Goal: Information Seeking & Learning: Learn about a topic

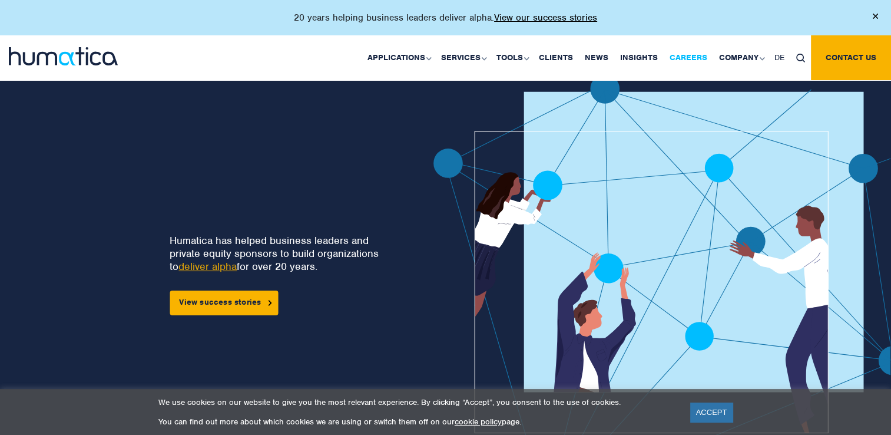
click at [685, 55] on link "Careers" at bounding box center [688, 57] width 49 height 45
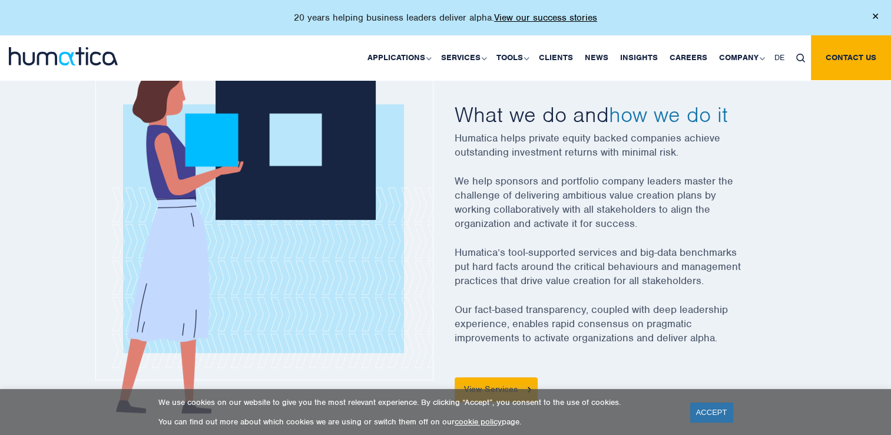
scroll to position [412, 0]
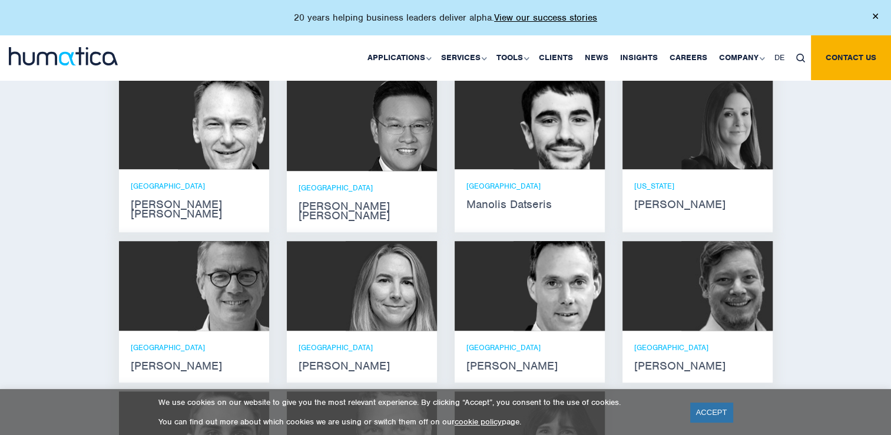
scroll to position [883, 0]
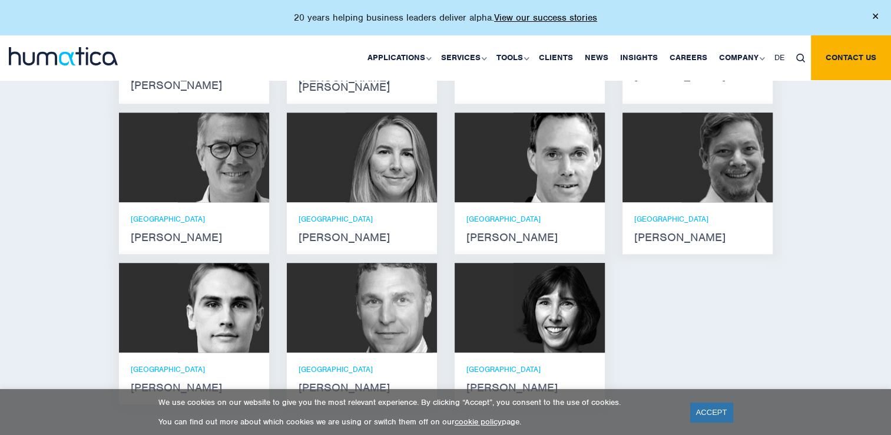
click at [523, 233] on strong "Andreas Knobloch" at bounding box center [529, 237] width 127 height 9
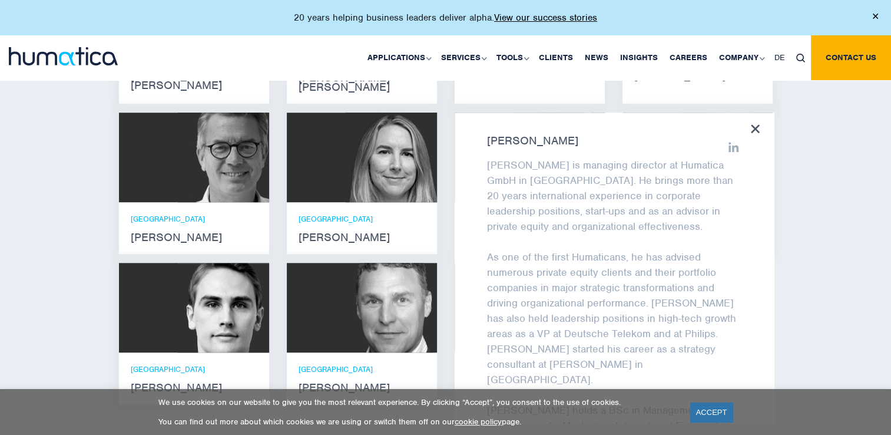
click at [754, 124] on icon at bounding box center [755, 128] width 9 height 9
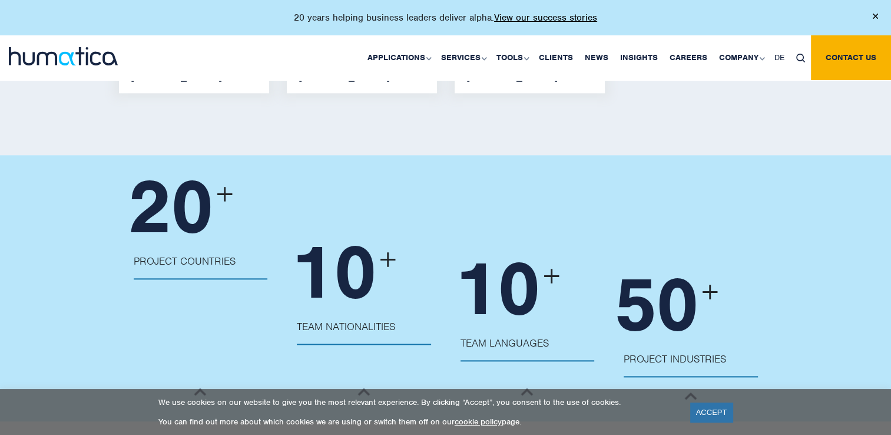
scroll to position [1178, 0]
